Goal: Task Accomplishment & Management: Use online tool/utility

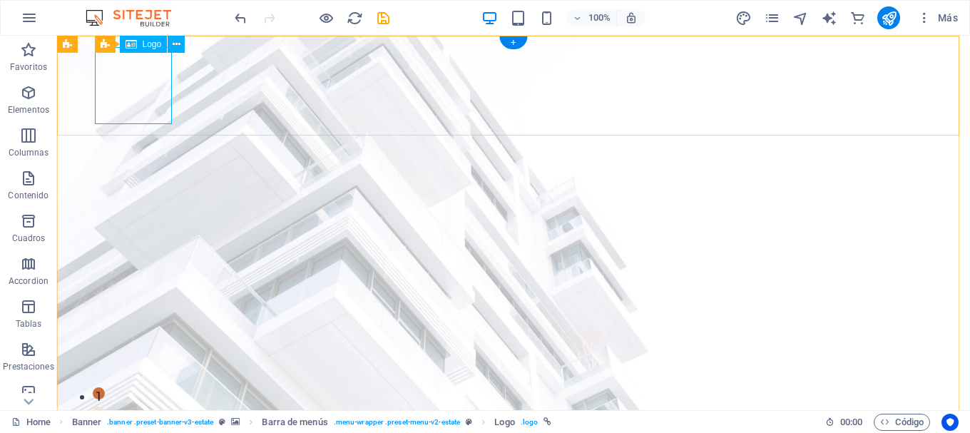
select select "px"
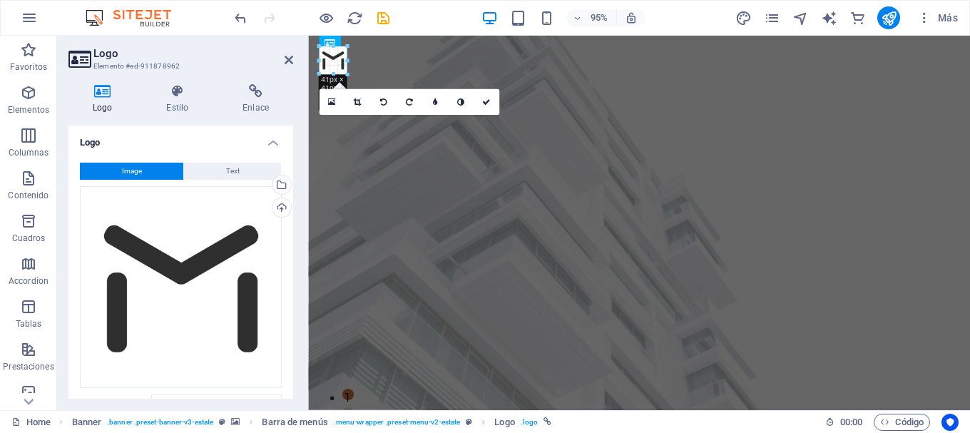
drag, startPoint x: 392, startPoint y: 118, endPoint x: 341, endPoint y: 7, distance: 122.5
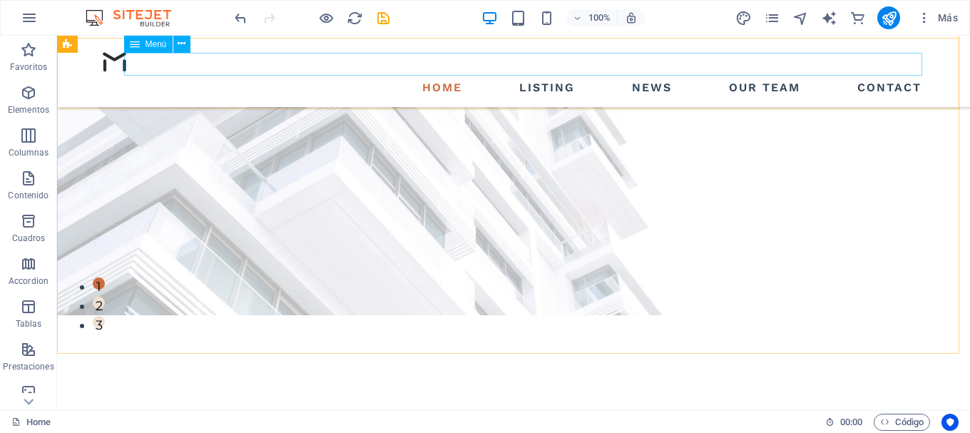
scroll to position [71, 0]
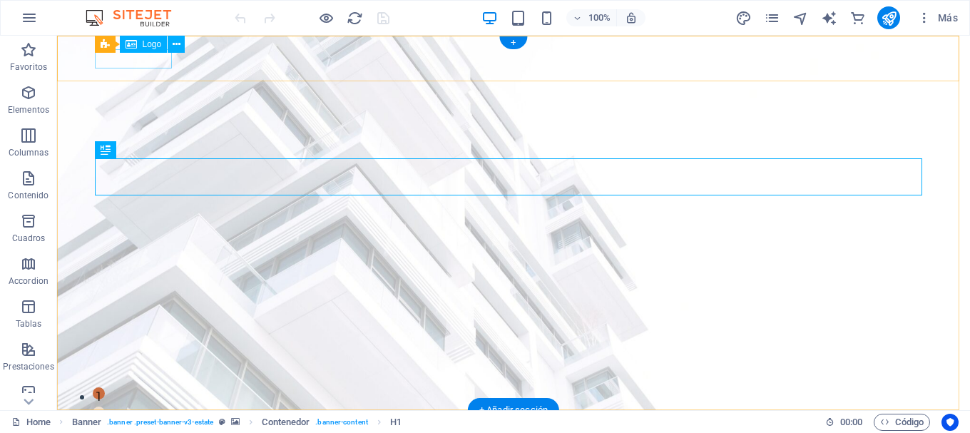
click at [138, 421] on div at bounding box center [513, 430] width 827 height 19
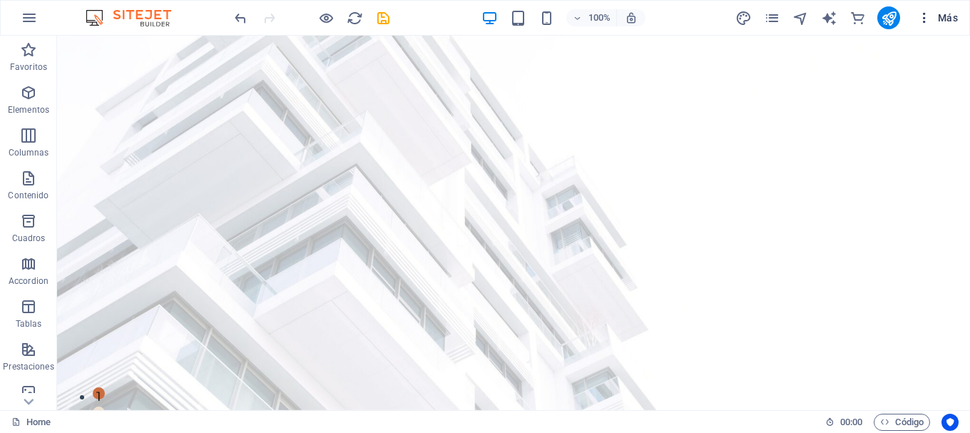
click at [942, 16] on span "Más" at bounding box center [937, 18] width 41 height 14
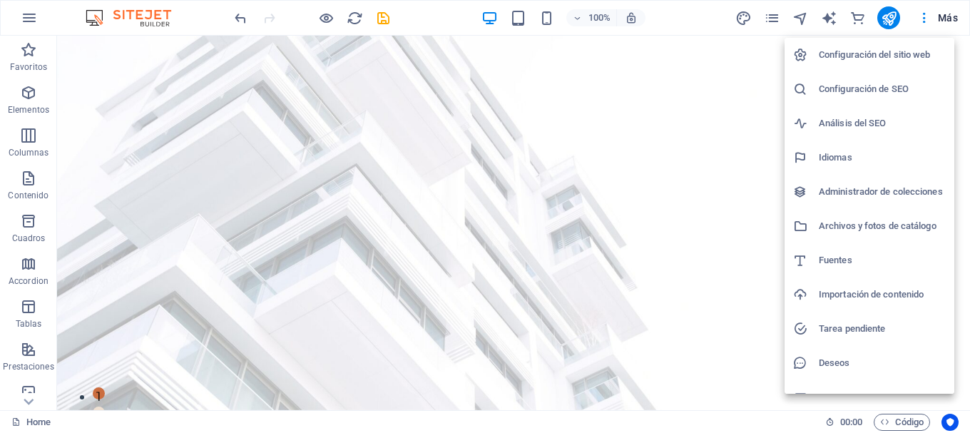
click at [0, 0] on div at bounding box center [0, 0] width 0 height 0
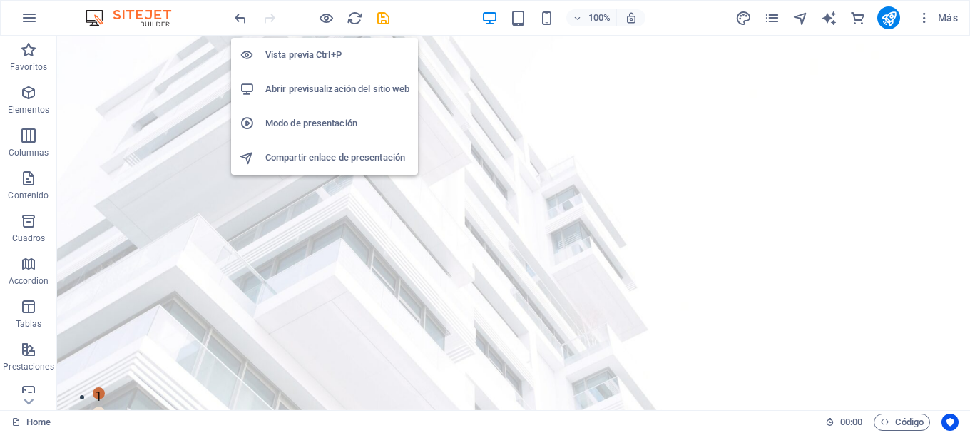
click at [308, 57] on h6 "Vista previa Ctrl+P" at bounding box center [337, 54] width 144 height 17
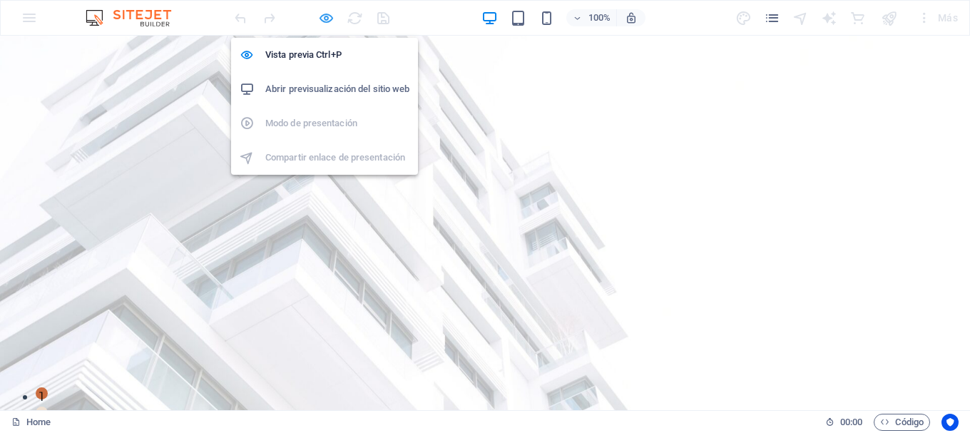
click at [318, 16] on icon "button" at bounding box center [326, 18] width 16 height 16
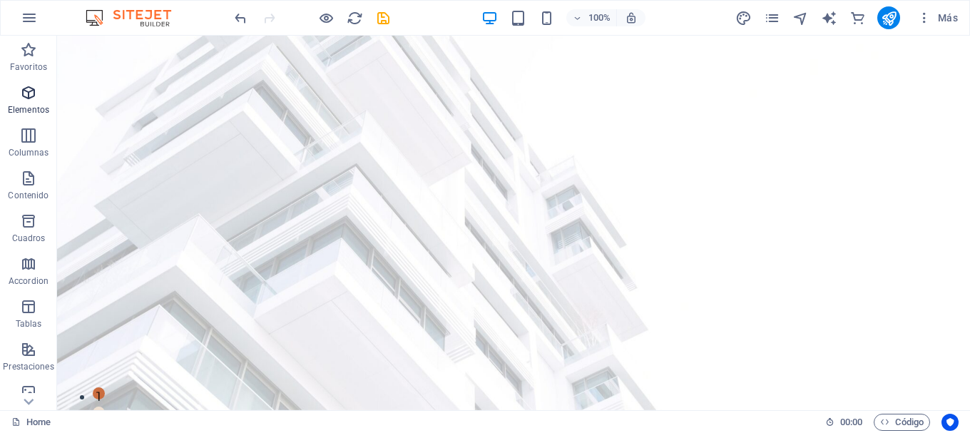
click at [26, 104] on p "Elementos" at bounding box center [28, 109] width 41 height 11
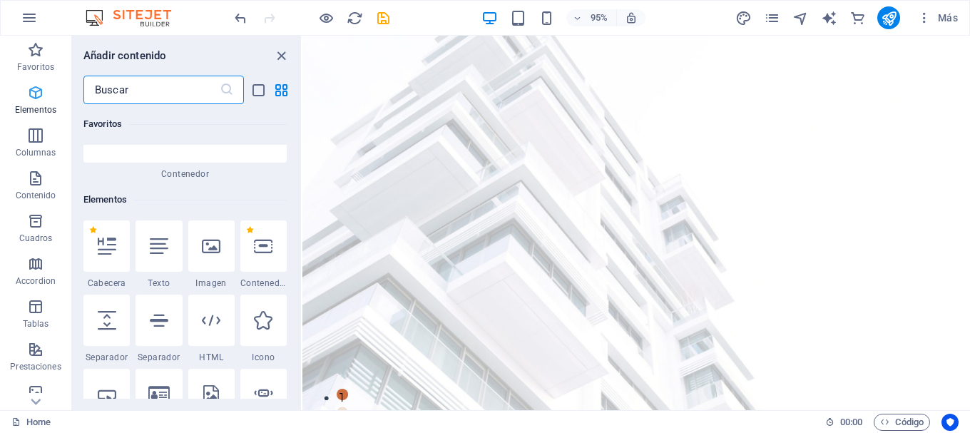
scroll to position [269, 0]
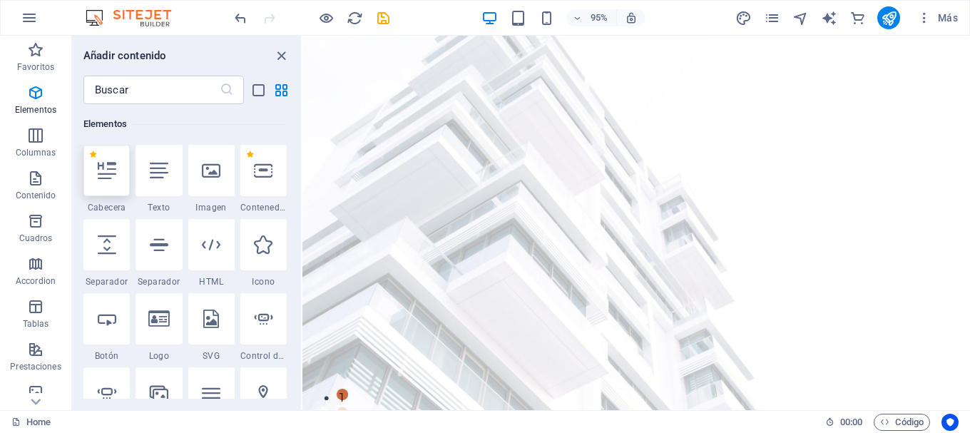
click at [101, 180] on div at bounding box center [106, 170] width 46 height 51
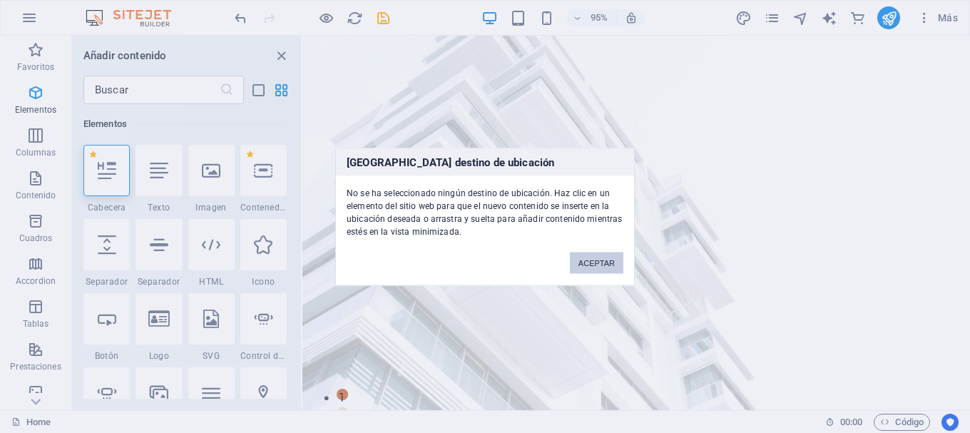
click at [600, 262] on button "ACEPTAR" at bounding box center [596, 262] width 53 height 21
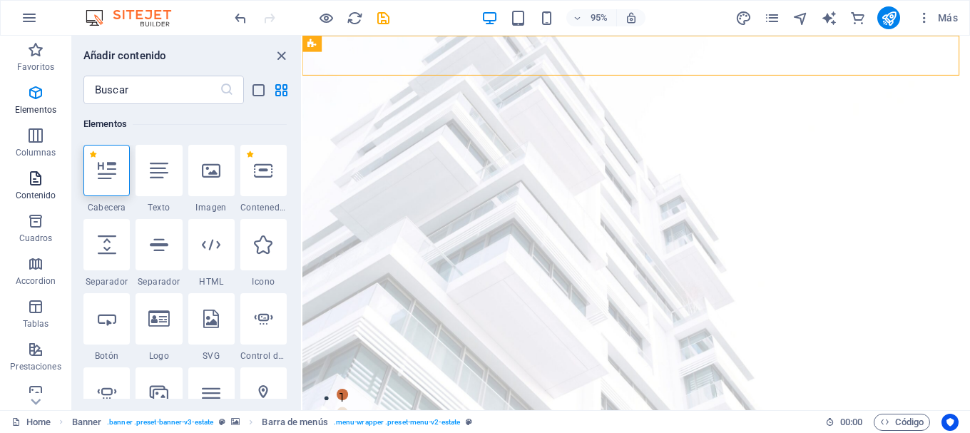
click at [39, 198] on p "Contenido" at bounding box center [36, 195] width 41 height 11
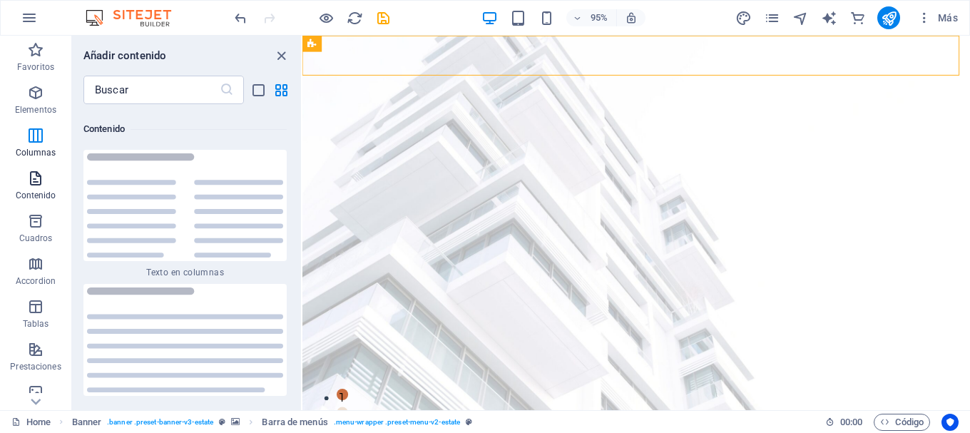
scroll to position [4837, 0]
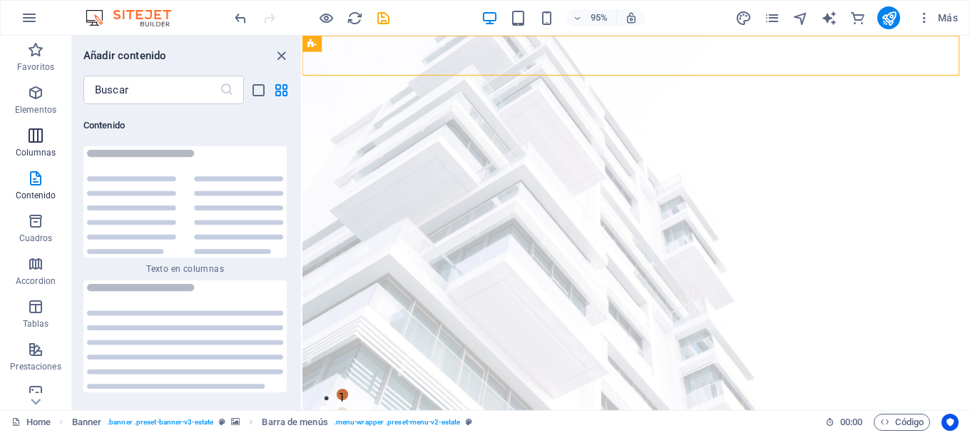
click at [29, 141] on icon "button" at bounding box center [35, 135] width 17 height 17
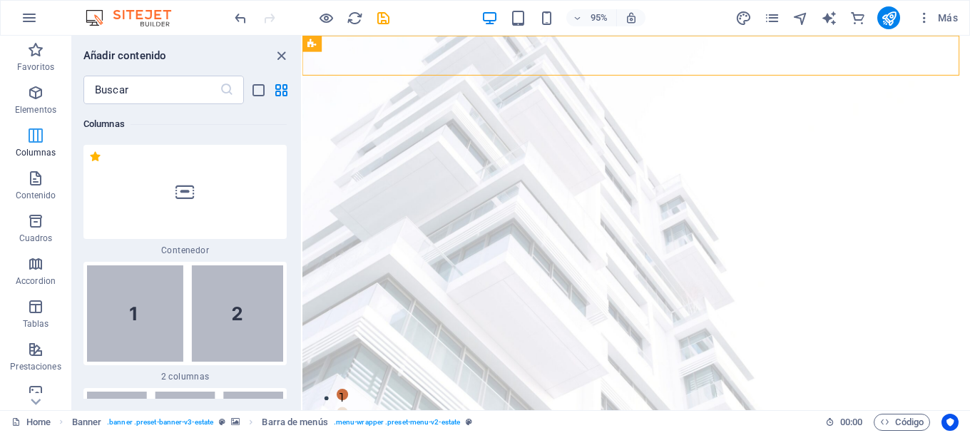
scroll to position [823, 0]
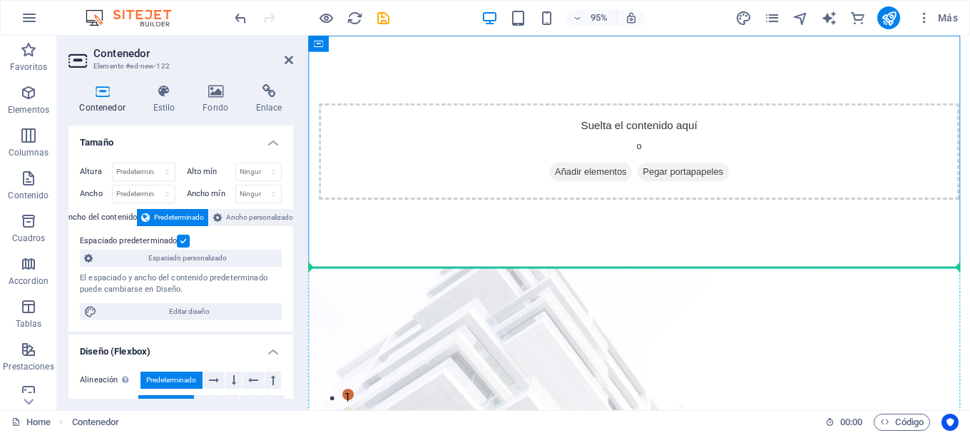
drag, startPoint x: 569, startPoint y: 240, endPoint x: 570, endPoint y: 332, distance: 91.3
drag, startPoint x: 549, startPoint y: 269, endPoint x: 538, endPoint y: 370, distance: 101.8
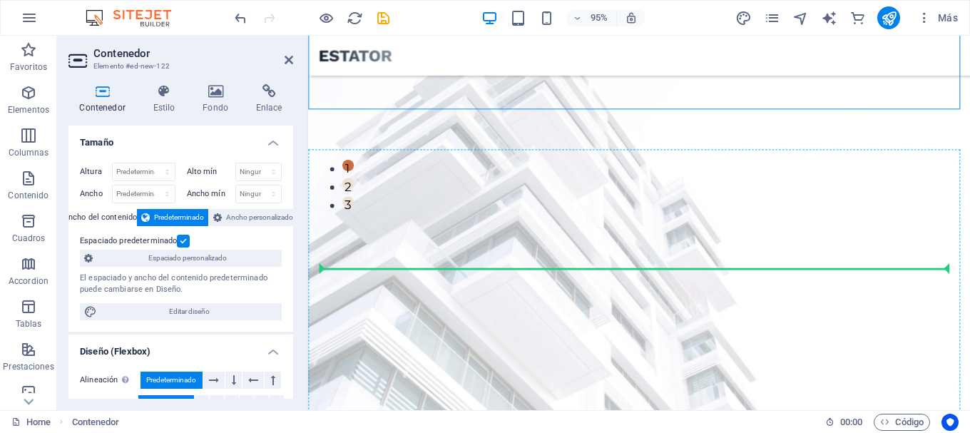
scroll to position [320, 0]
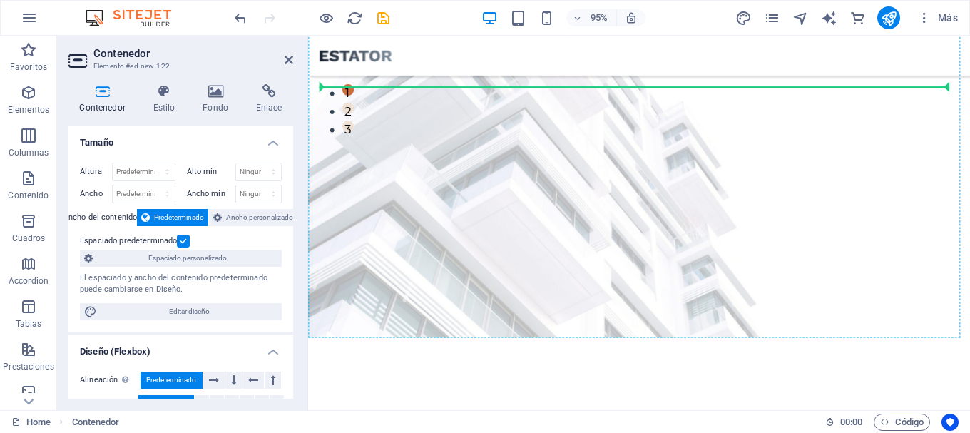
drag, startPoint x: 548, startPoint y: 262, endPoint x: 471, endPoint y: 99, distance: 180.2
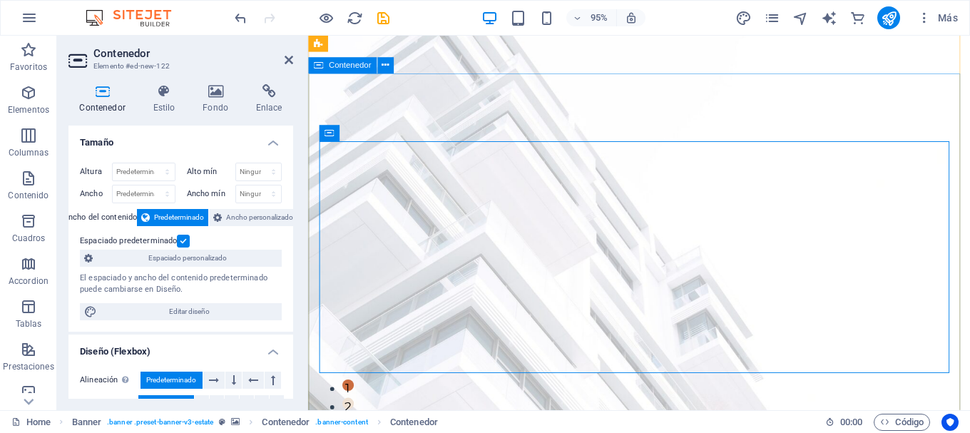
scroll to position [0, 0]
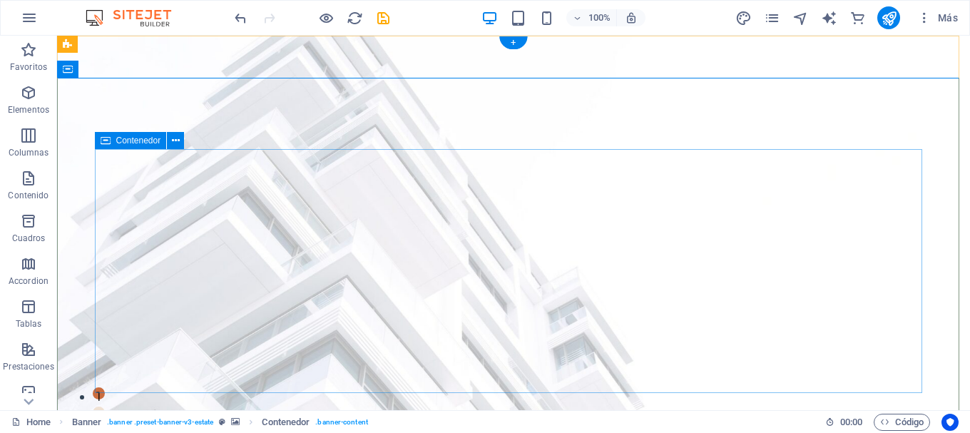
click at [176, 140] on icon at bounding box center [176, 140] width 8 height 15
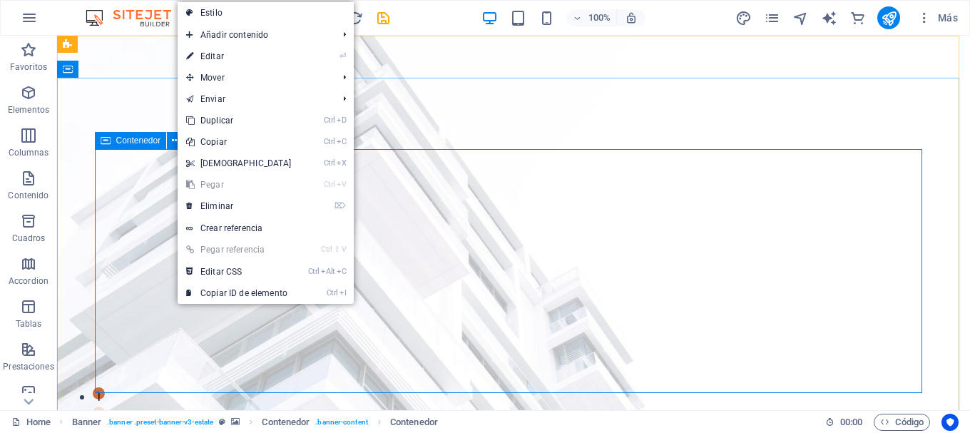
click at [126, 146] on div "Contenedor" at bounding box center [131, 140] width 72 height 17
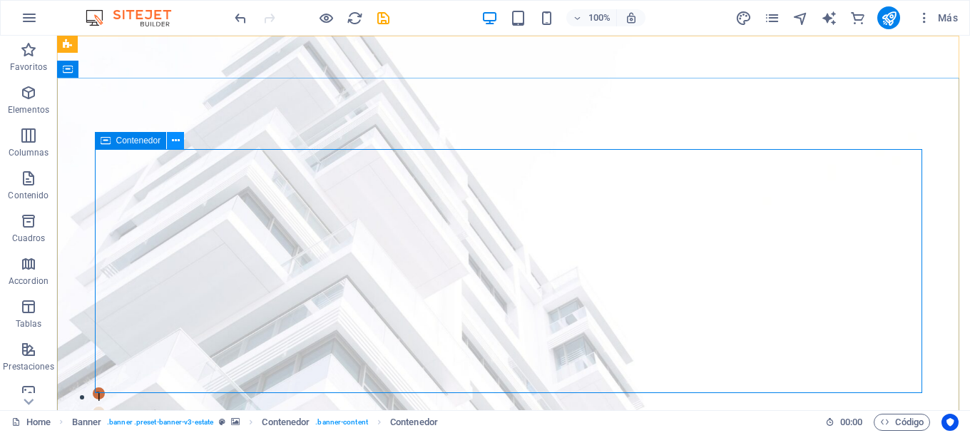
click at [178, 142] on icon at bounding box center [176, 140] width 8 height 15
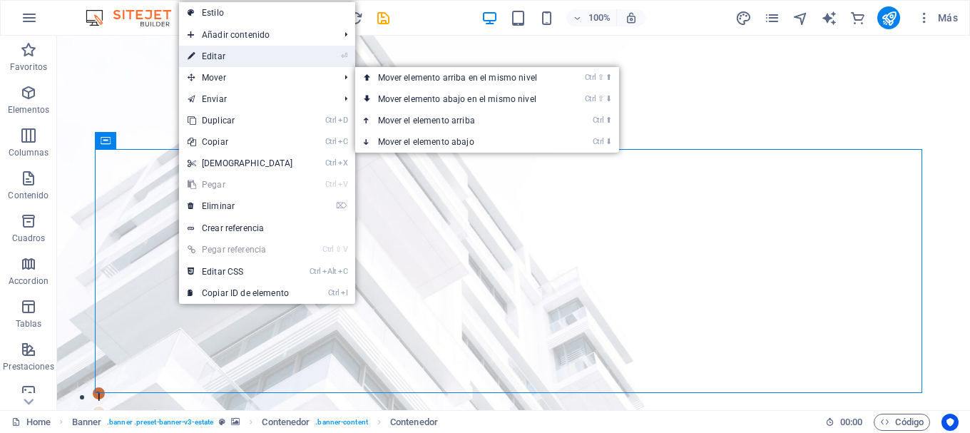
click at [245, 55] on link "⏎ Editar" at bounding box center [240, 56] width 123 height 21
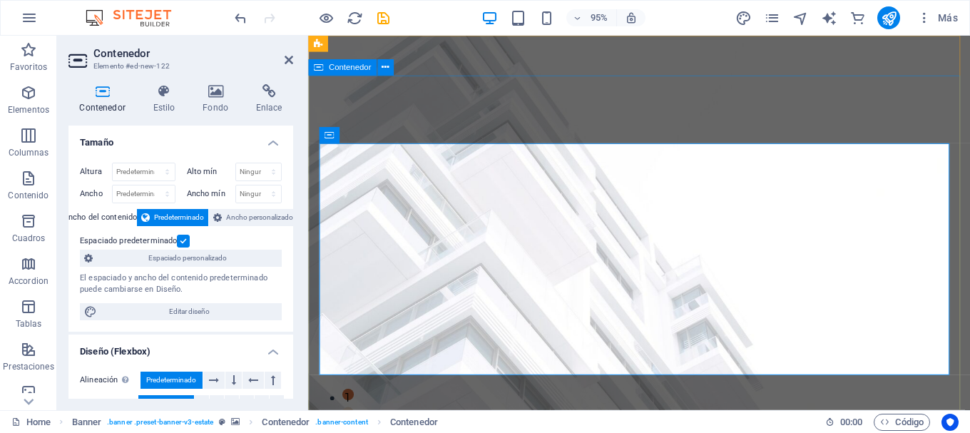
drag, startPoint x: 777, startPoint y: 149, endPoint x: 778, endPoint y: 119, distance: 30.0
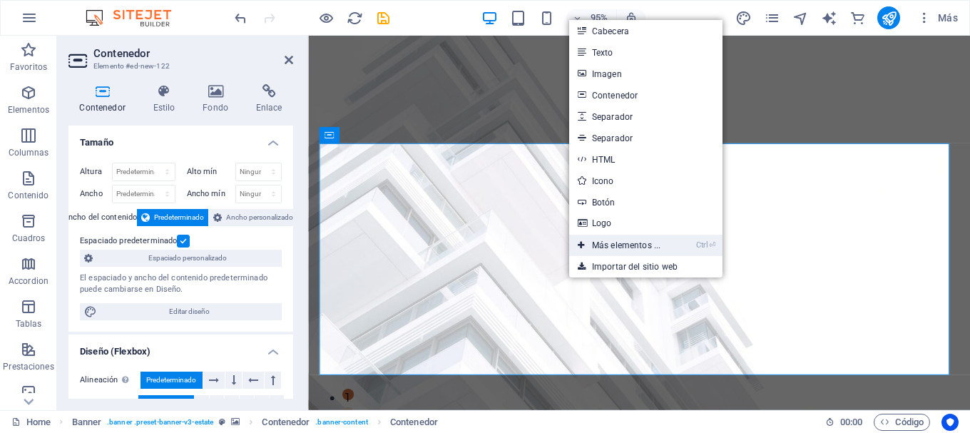
click at [601, 250] on link "Ctrl ⏎ Más elementos ..." at bounding box center [619, 245] width 100 height 21
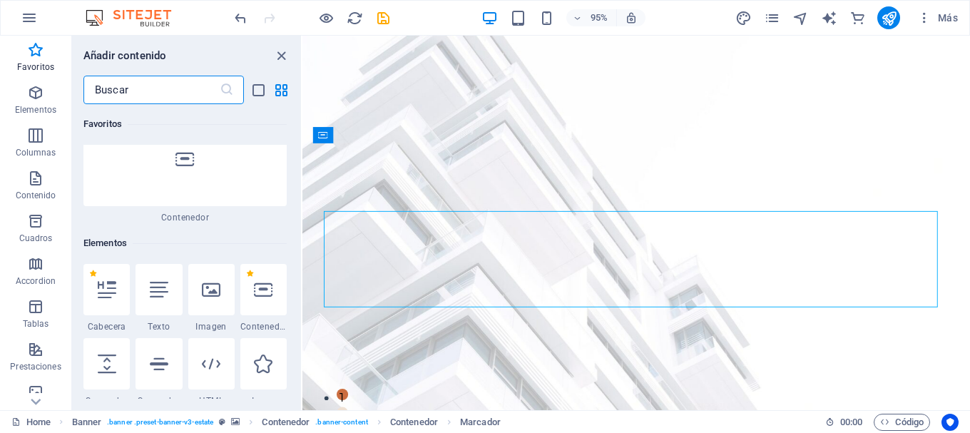
scroll to position [126, 0]
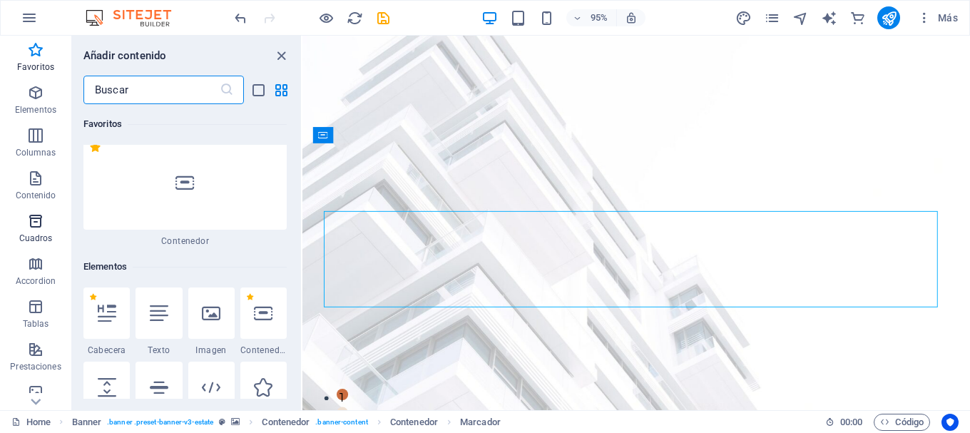
click at [36, 225] on icon "button" at bounding box center [35, 220] width 17 height 17
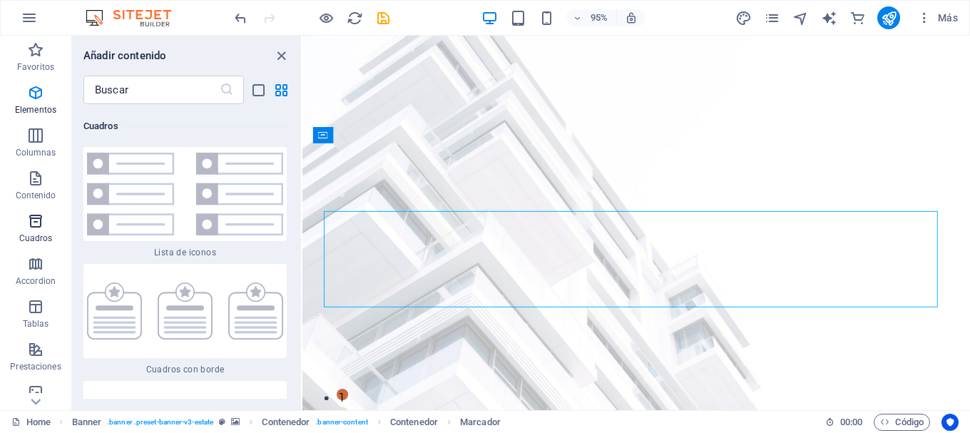
scroll to position [7712, 0]
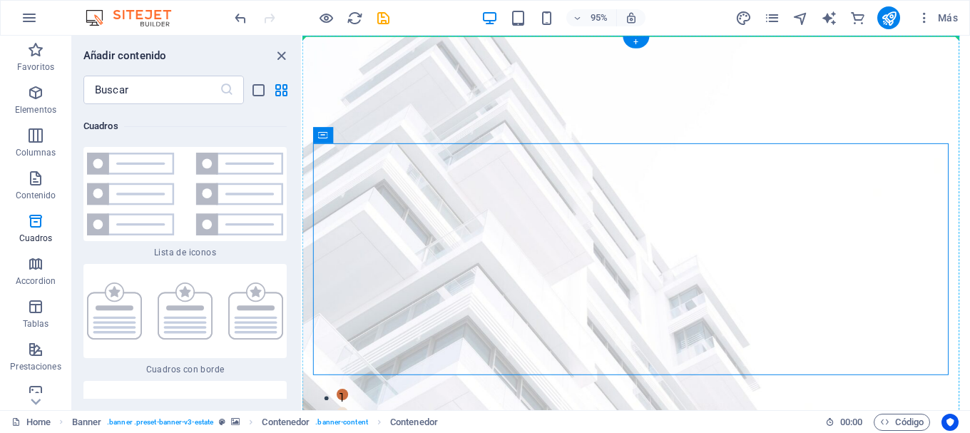
drag, startPoint x: 641, startPoint y: 150, endPoint x: 637, endPoint y: 130, distance: 21.0
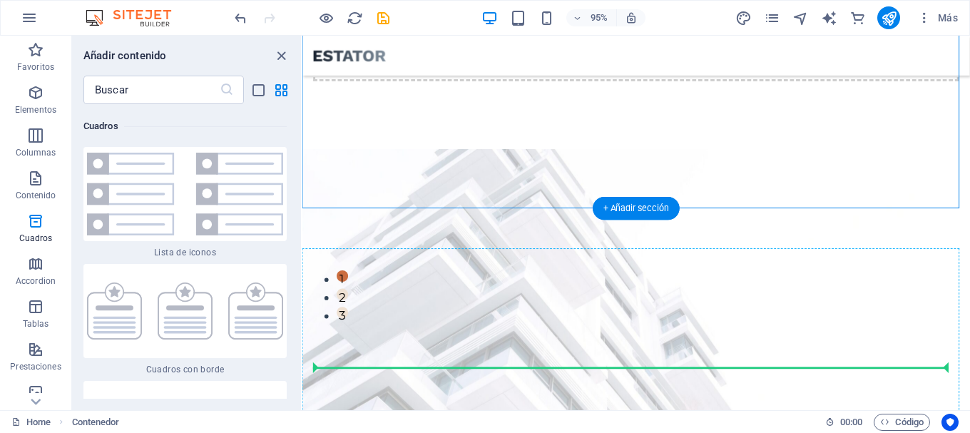
scroll to position [156, 0]
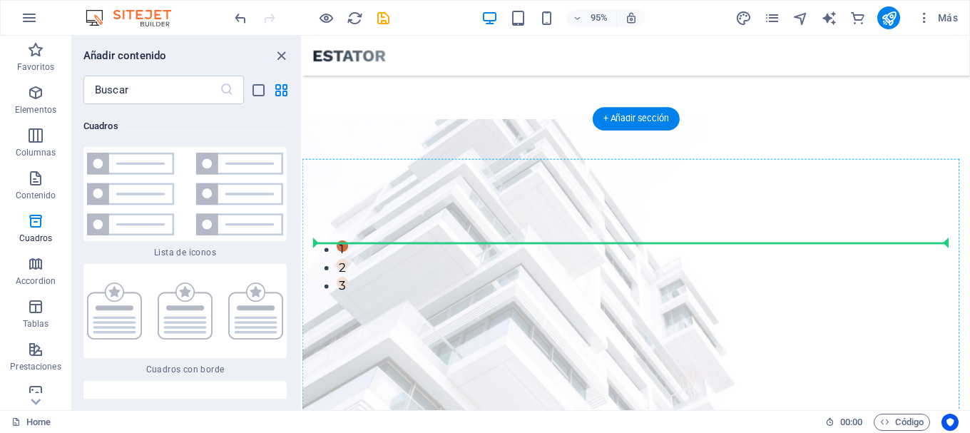
drag, startPoint x: 528, startPoint y: 39, endPoint x: 486, endPoint y: 253, distance: 218.6
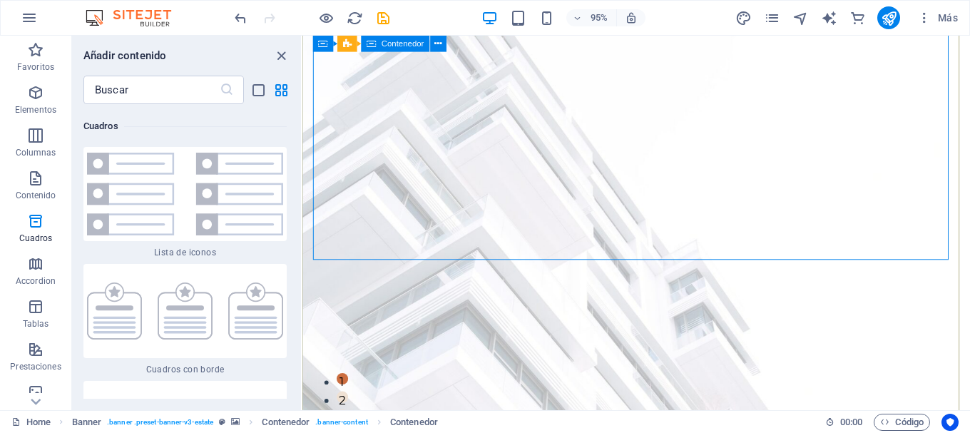
scroll to position [0, 0]
